Goal: Navigation & Orientation: Find specific page/section

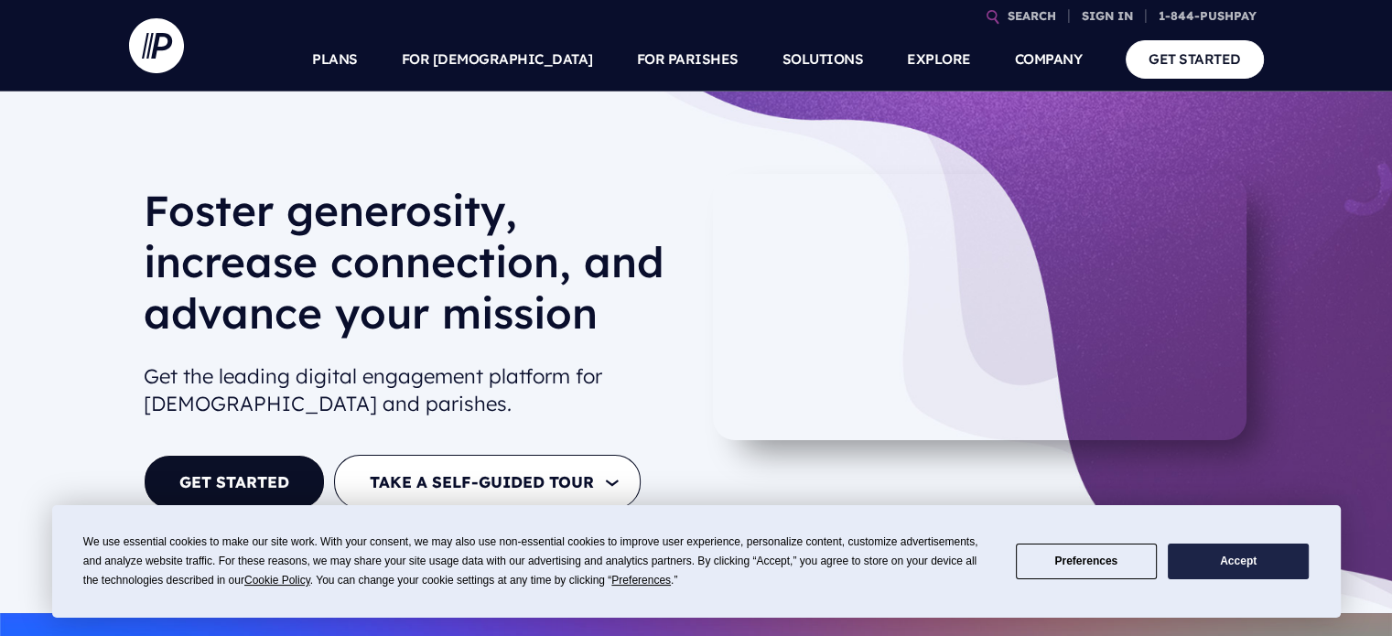
click at [1255, 556] on button "Accept" at bounding box center [1238, 562] width 141 height 36
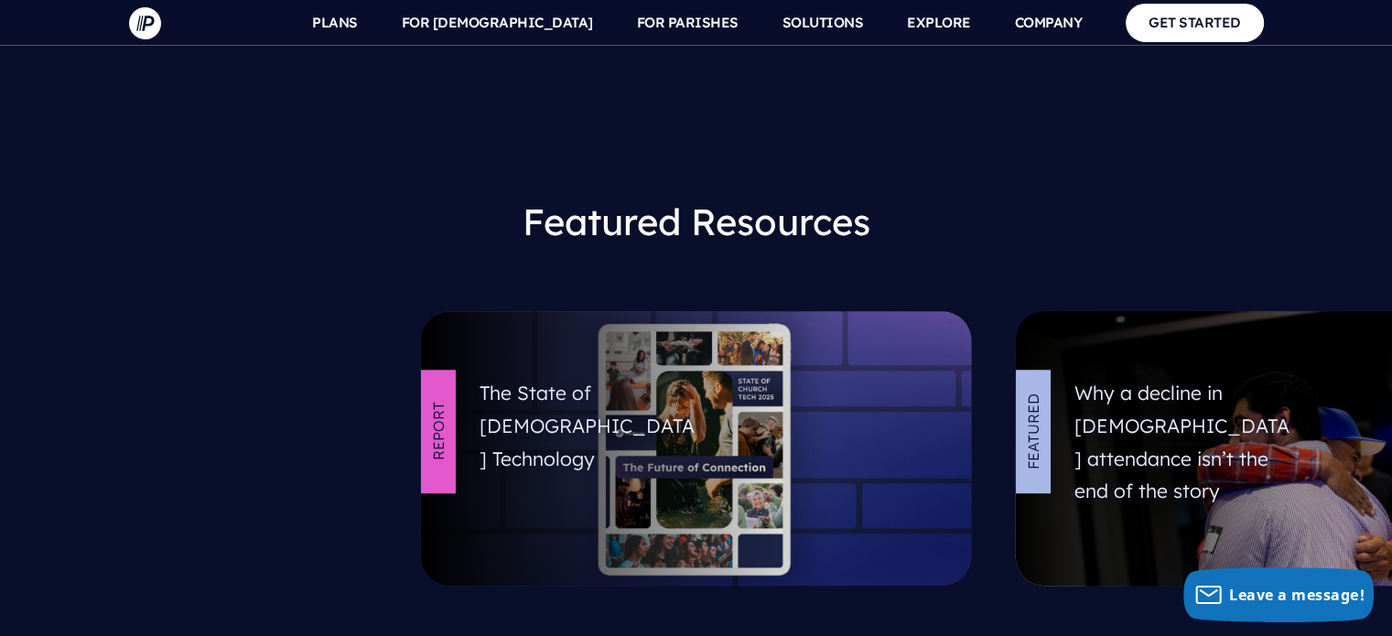
scroll to position [9333, 0]
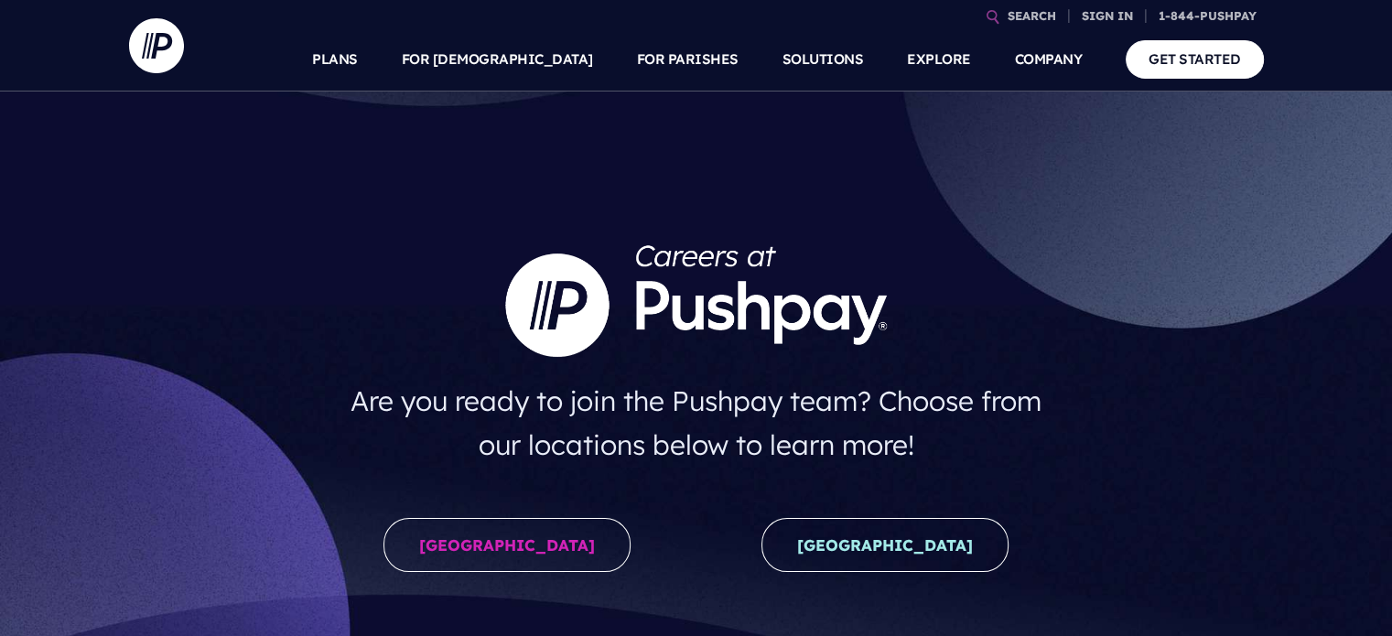
click at [938, 571] on link "[GEOGRAPHIC_DATA]" at bounding box center [885, 545] width 247 height 54
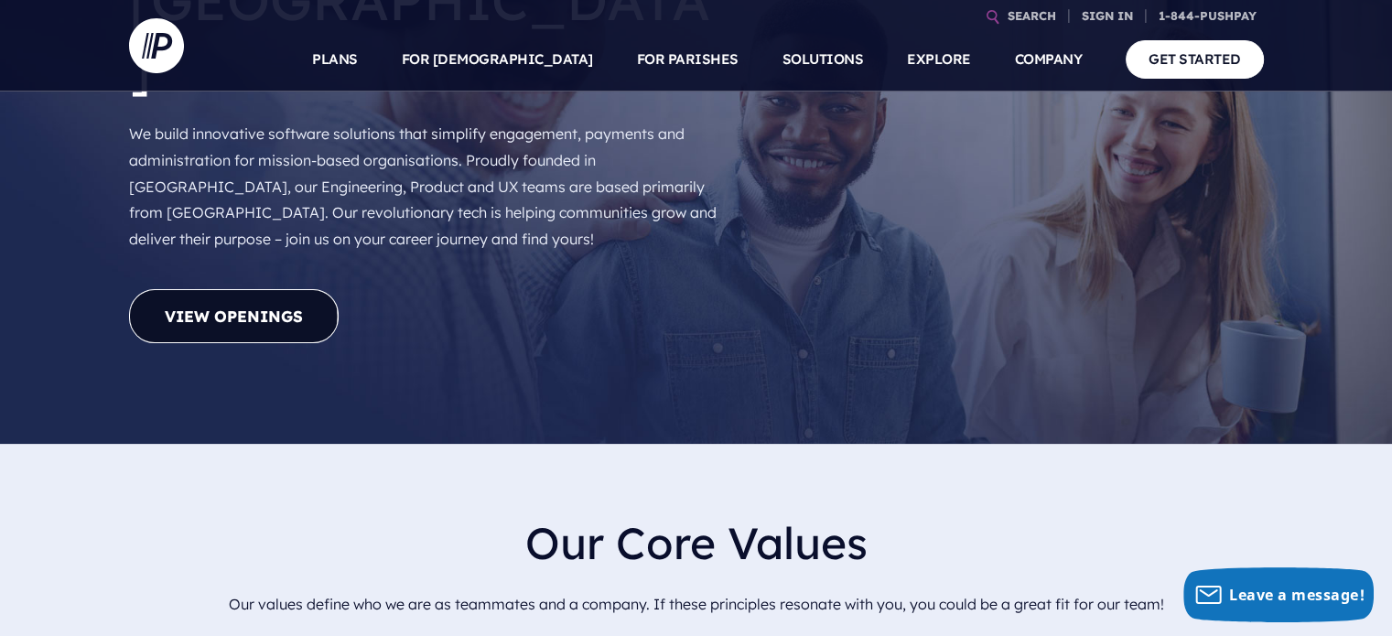
click at [237, 289] on link "View Openings" at bounding box center [234, 316] width 210 height 54
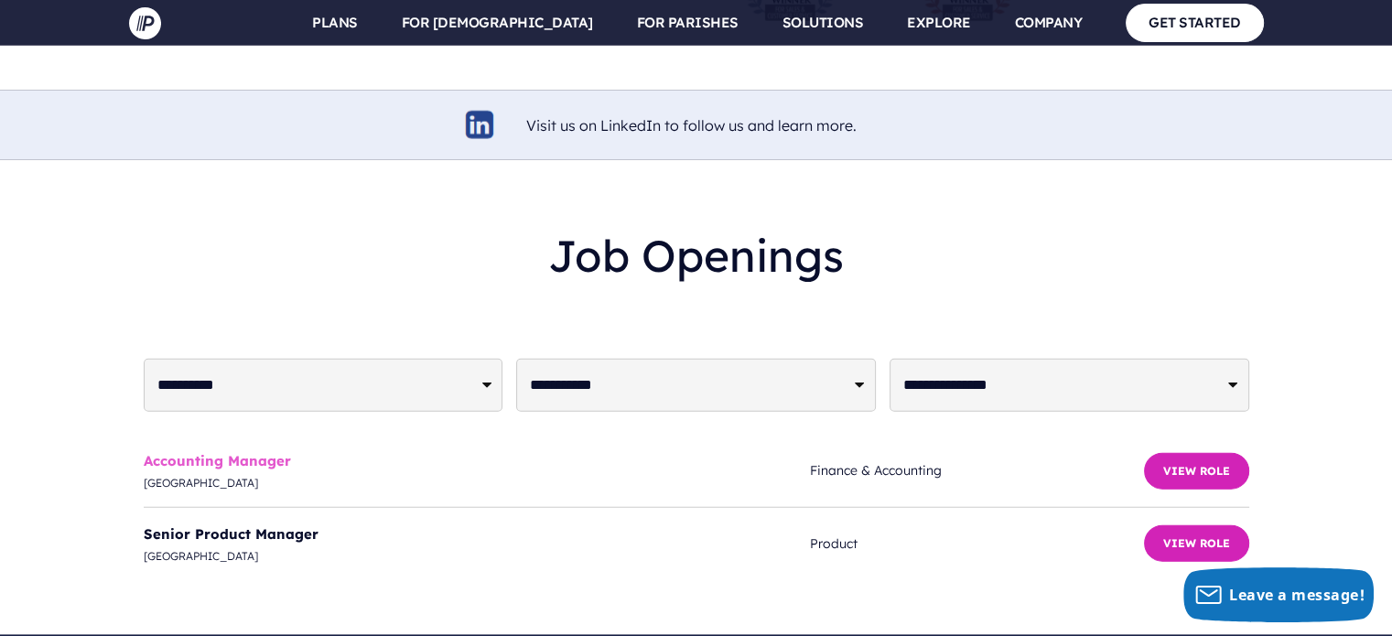
scroll to position [4502, 0]
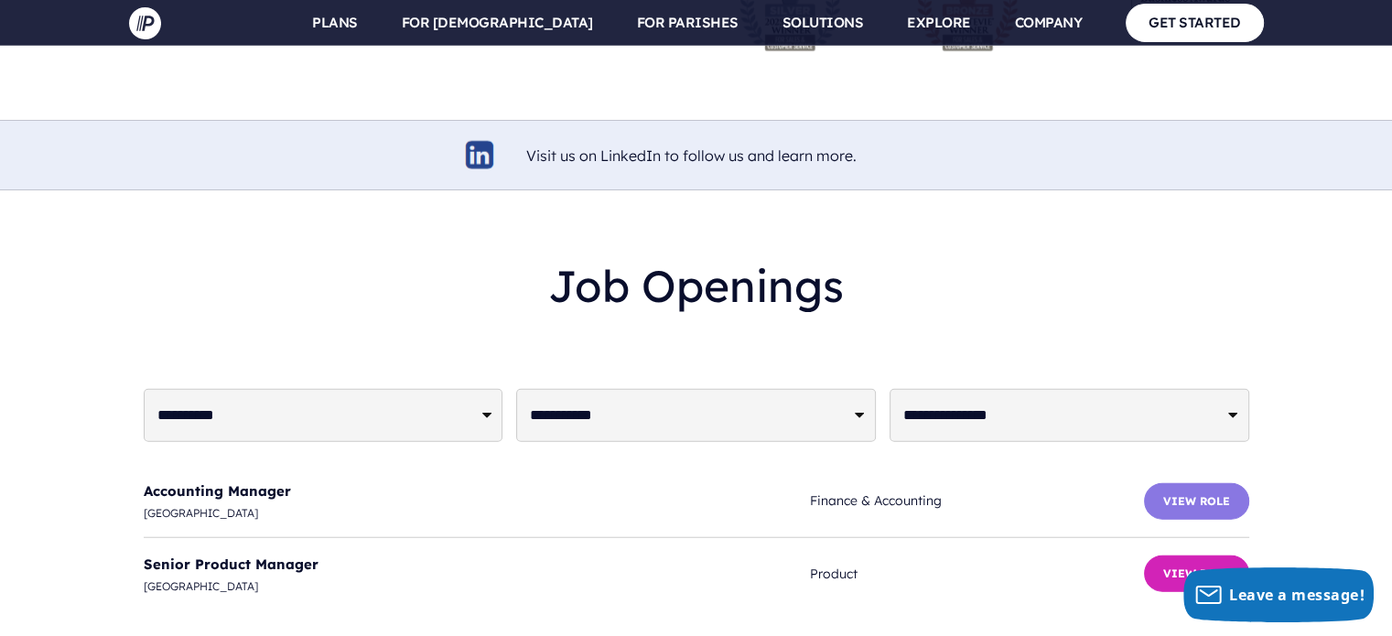
click at [1191, 483] on button "View Role" at bounding box center [1196, 501] width 105 height 37
click at [1184, 483] on button "View Role" at bounding box center [1196, 501] width 105 height 37
